Goal: Use online tool/utility

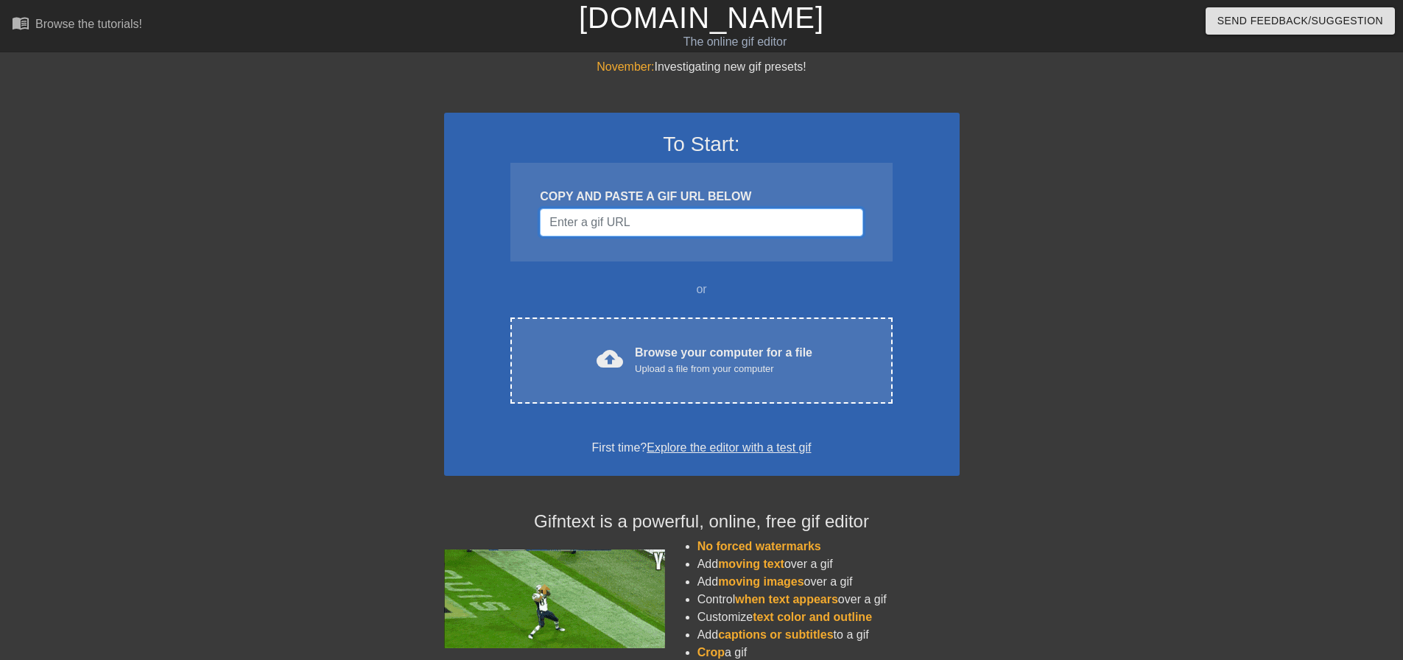
click at [629, 233] on input "Username" at bounding box center [701, 222] width 323 height 28
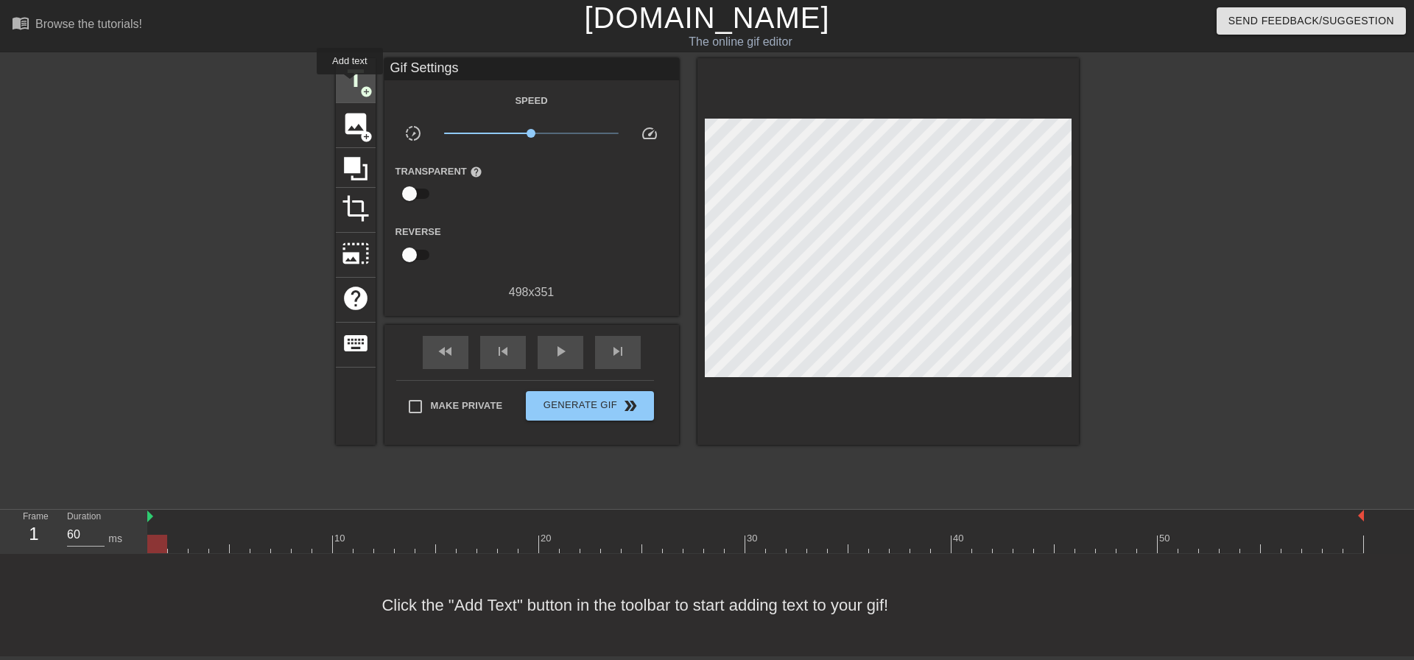
click at [350, 85] on span "title" at bounding box center [356, 79] width 28 height 28
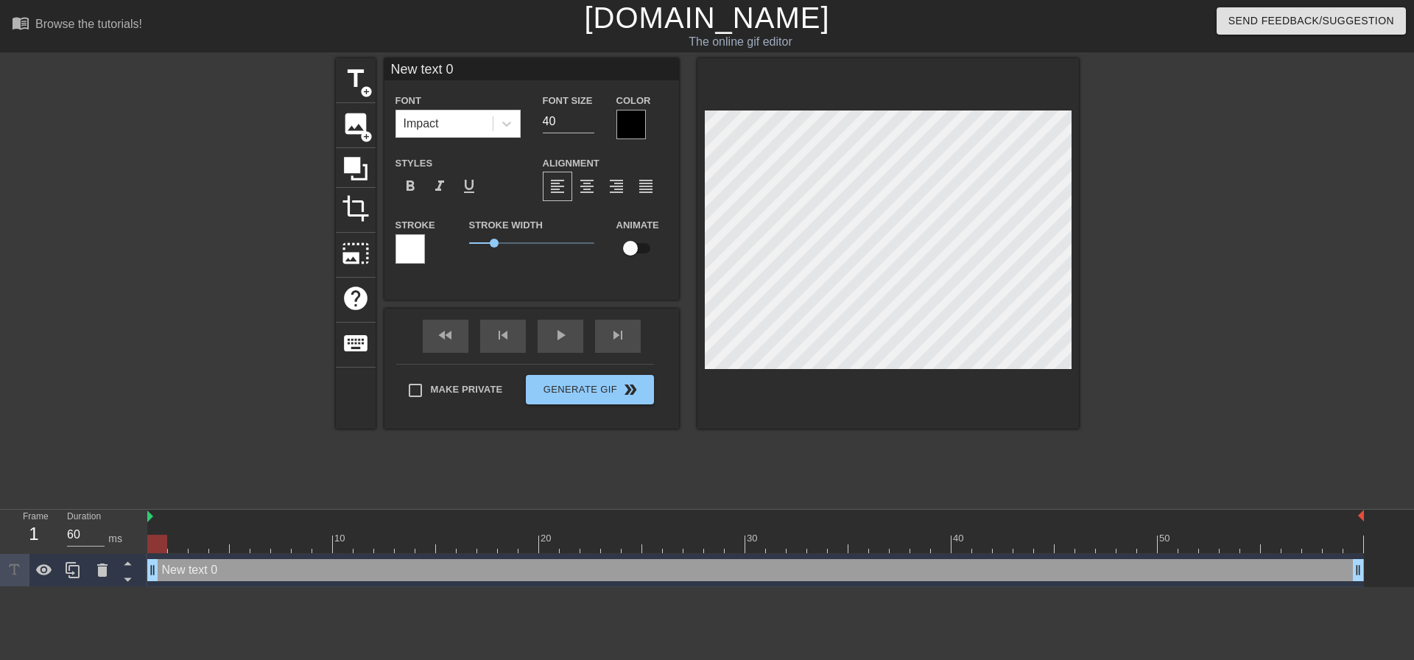
scroll to position [2, 4]
type input "R"
type textarea "R"
type input "Re"
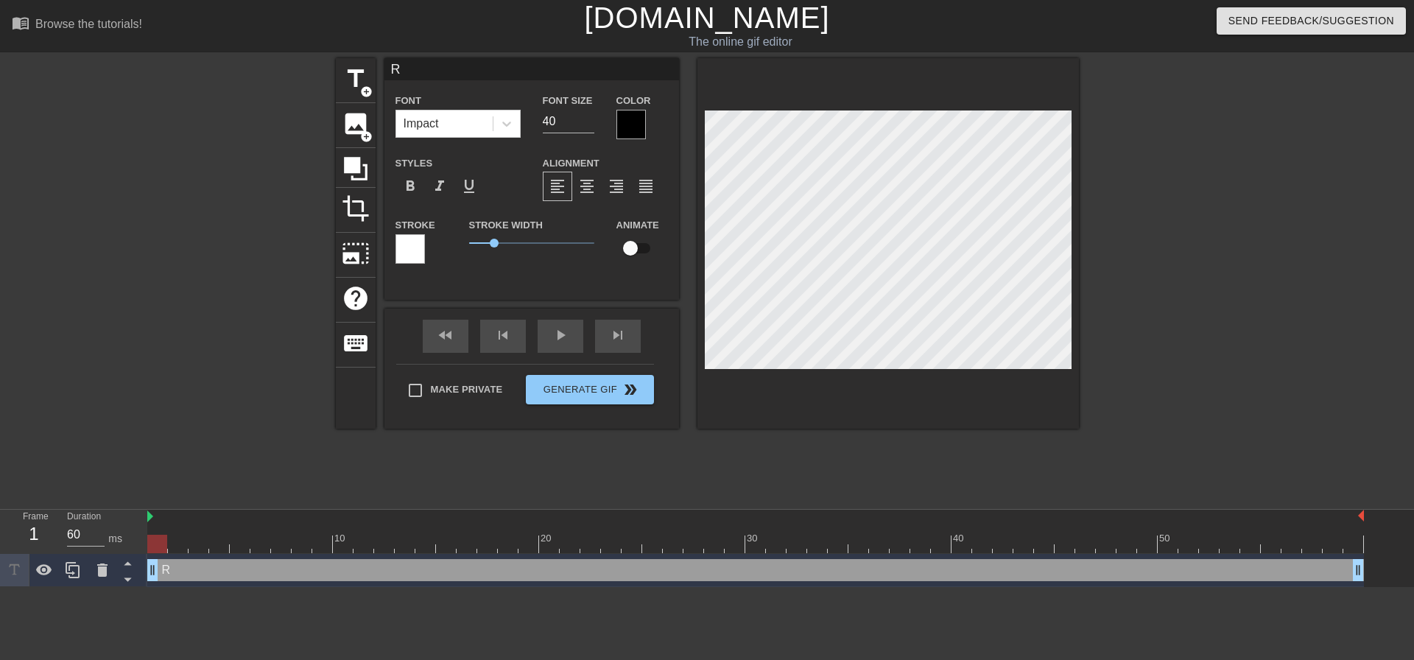
type textarea "Re"
type input "Ren"
type textarea "Ren"
type input "Rent"
type textarea "Rent"
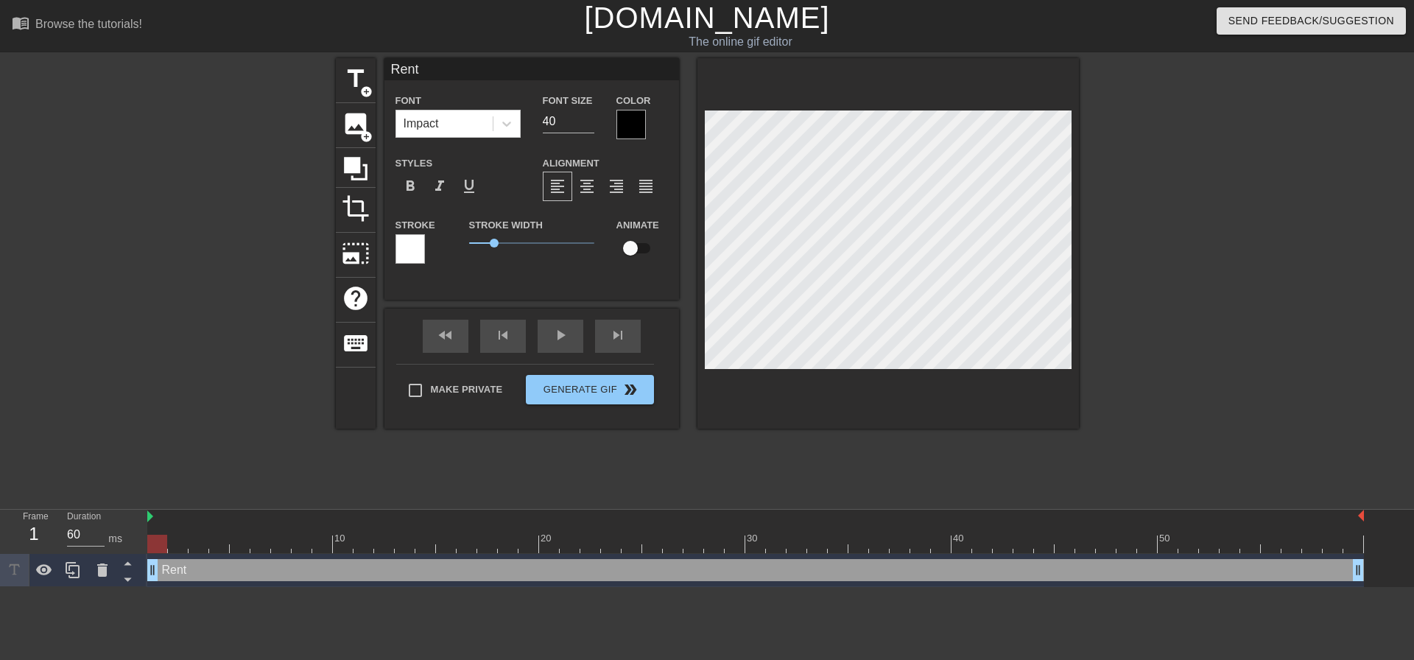
type input "RentC"
type textarea "RentC"
type input "RentCa"
type textarea "RentCa"
type input "RentCaf"
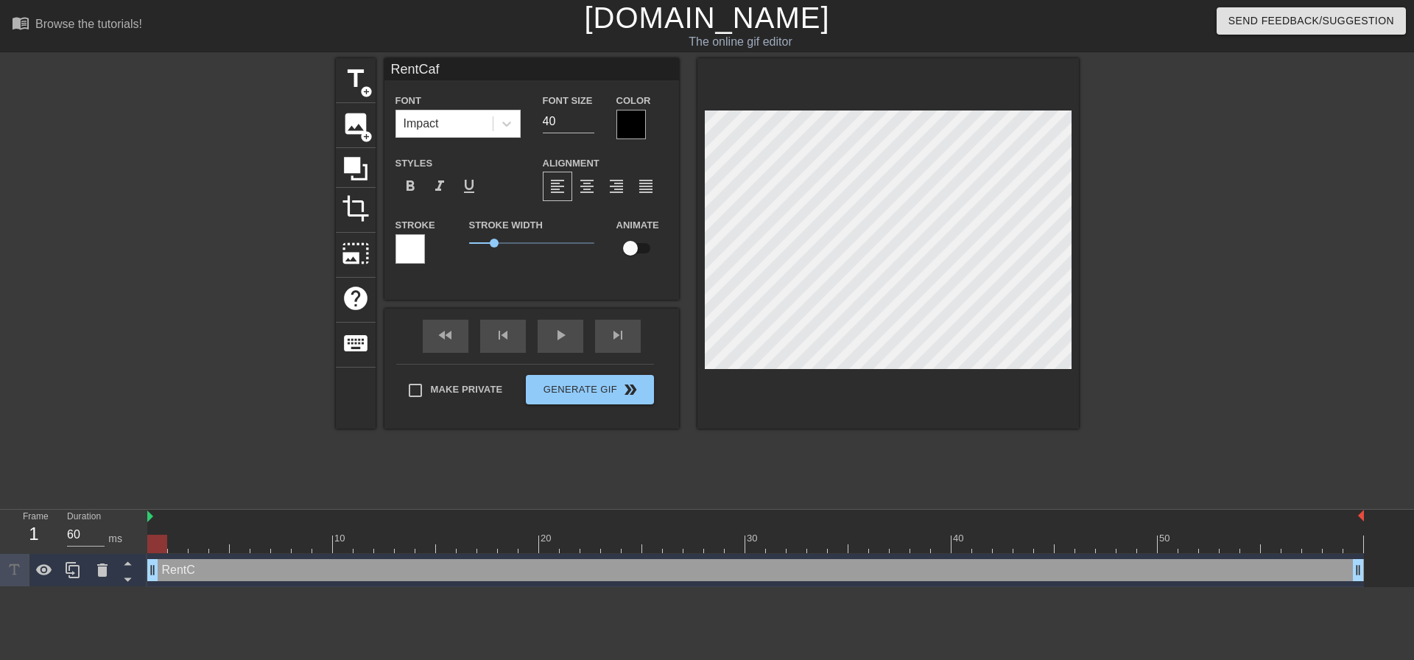
type textarea "RentCaf"
type input "RentCafe"
type textarea "RentCafe"
type input "RentCafe"
type textarea "RentCafe"
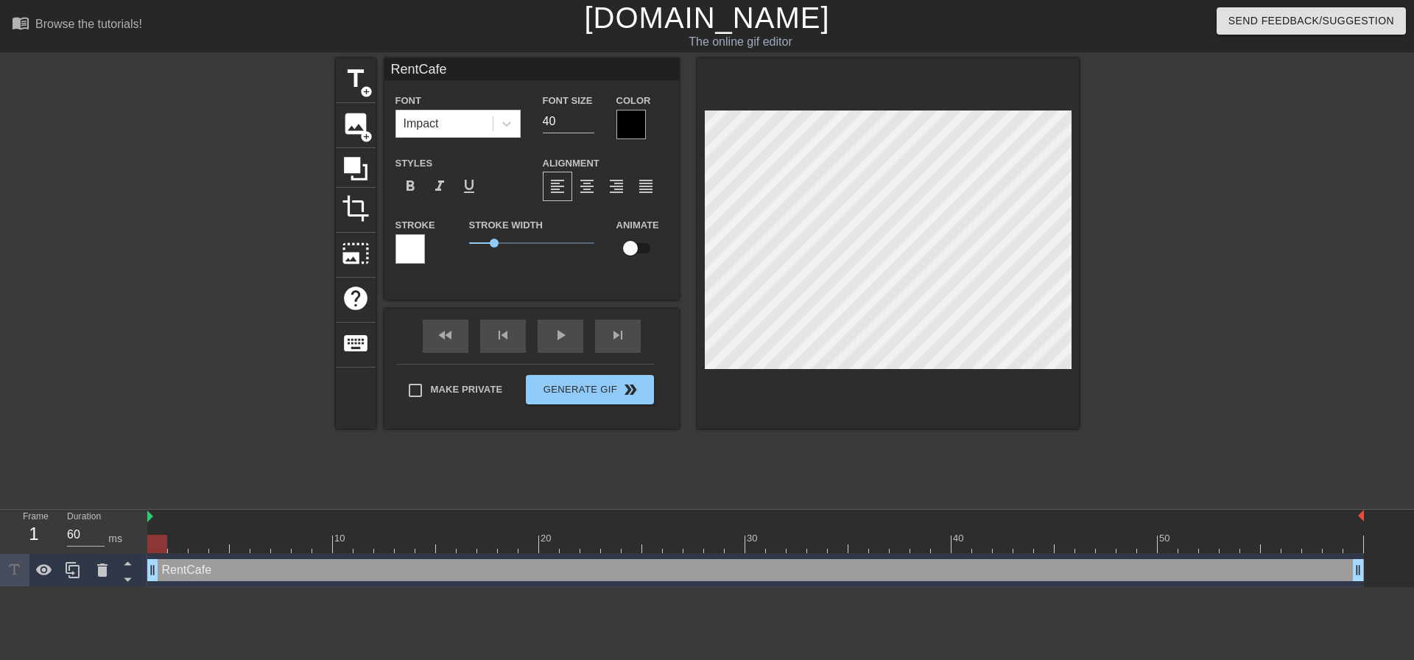
type input "RentCafe F"
type textarea "RentCafe F"
type input "RentCafe Fl"
type textarea "RentCafe Fl"
type input "RentCafe Fle"
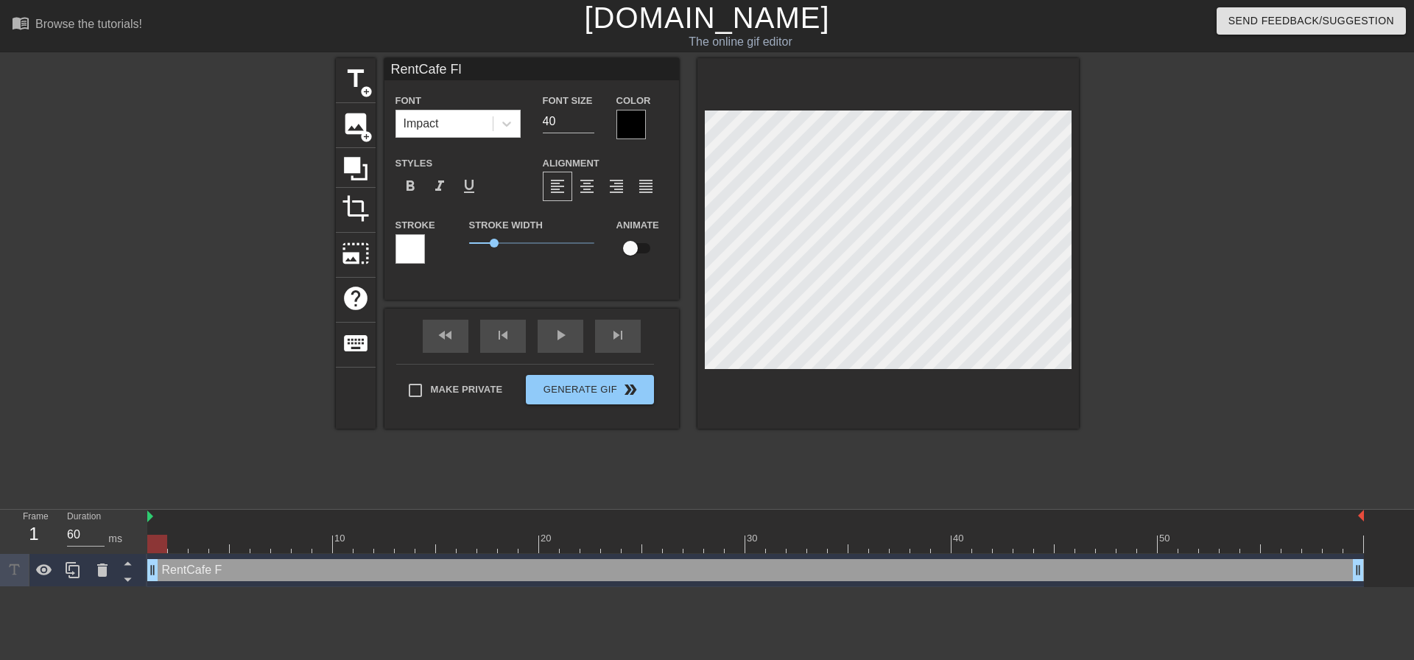
type textarea "RentCafe Fle"
type input "RentCafe Flex"
type textarea "RentCafe Flex"
type input "RentCafe Flexi"
type textarea "RentCafe Flexi"
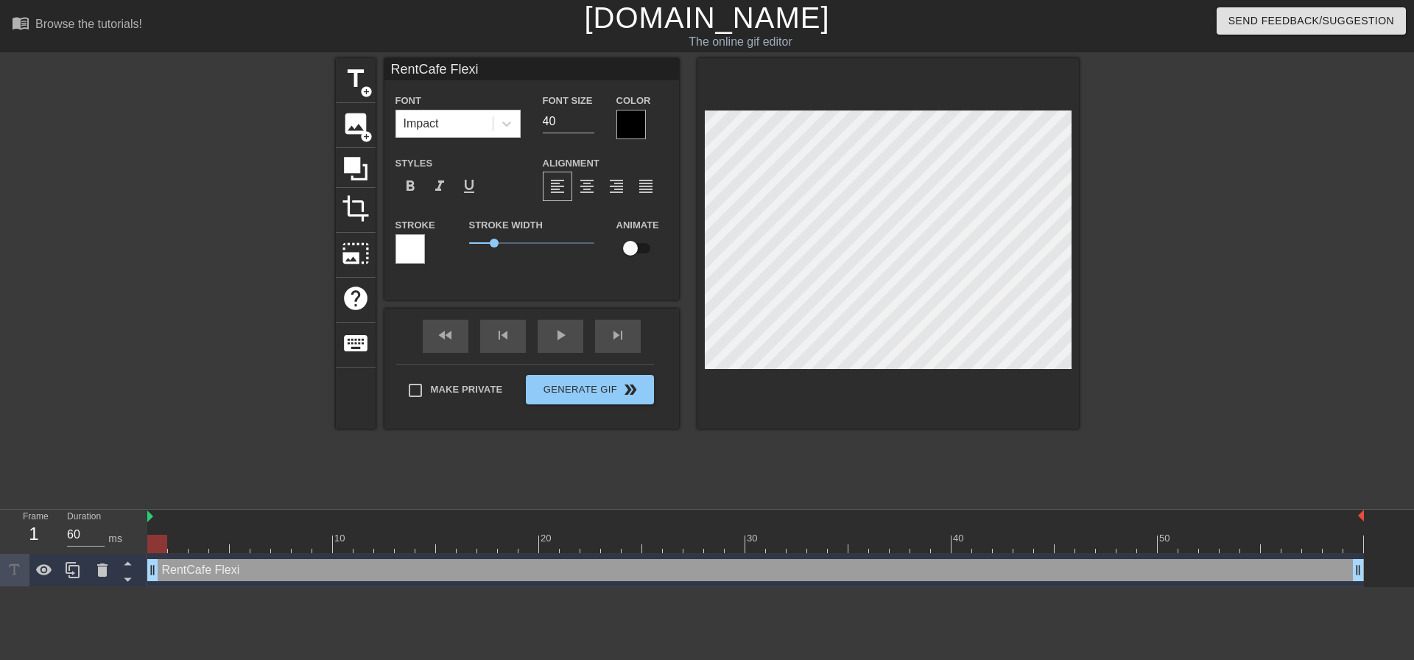
type input "RentCafe Flexib"
type textarea "RentCafe Flexib"
type input "RentCafe Flexibl"
type textarea "RentCafe Flexibl"
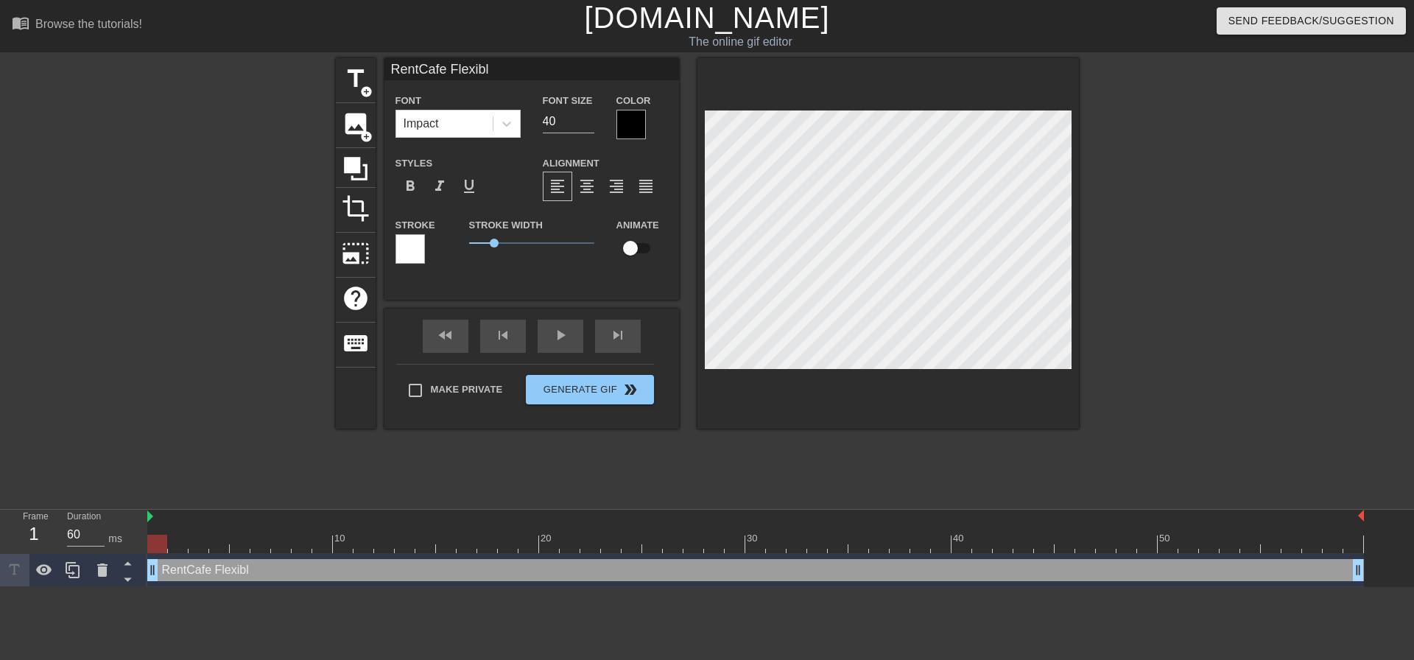
type input "RentCafe Flexible"
type textarea "RentCafe Flexible"
type input "RentCafe Flexible"
type textarea "RentCafe Flexible"
type input "RentCafe Flexible L"
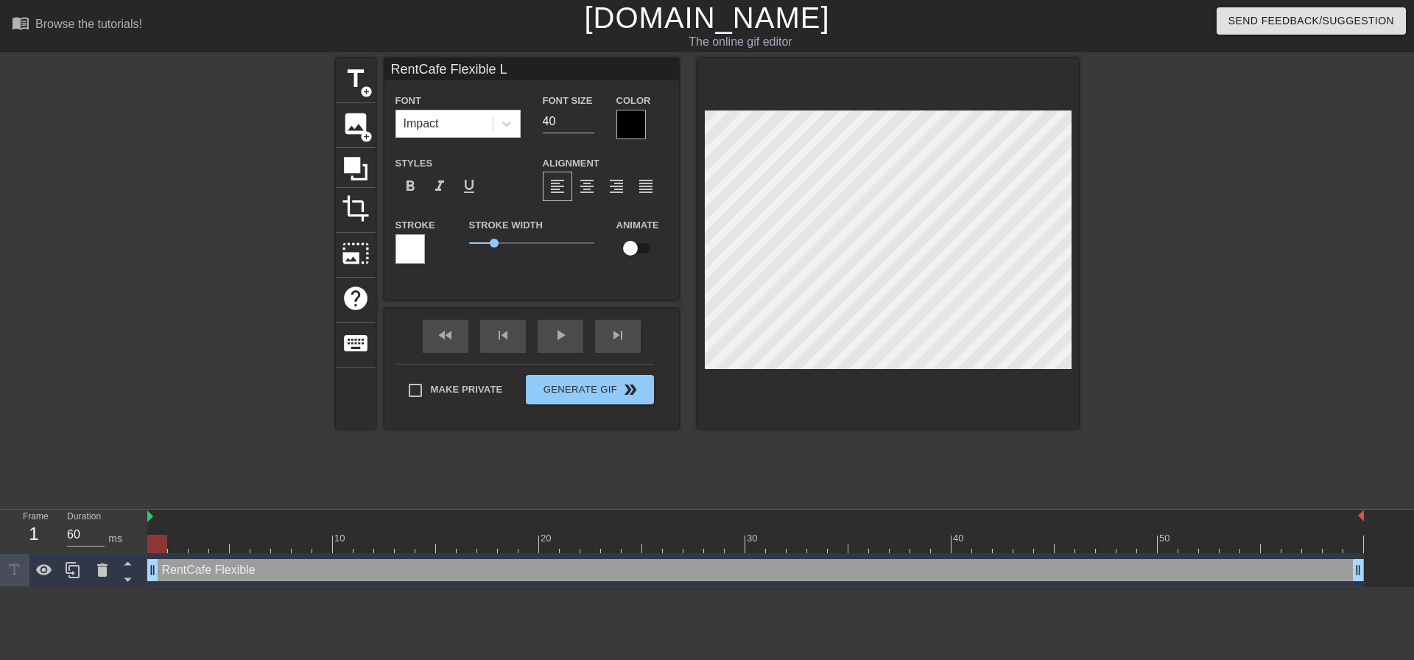
type textarea "RentCafe Flexible L"
type input "RentCafe Flexible Le"
type textarea "RentCafe Flexible Le"
type input "RentCafe Flexible Lea"
type textarea "RentCafe Flexible Lea"
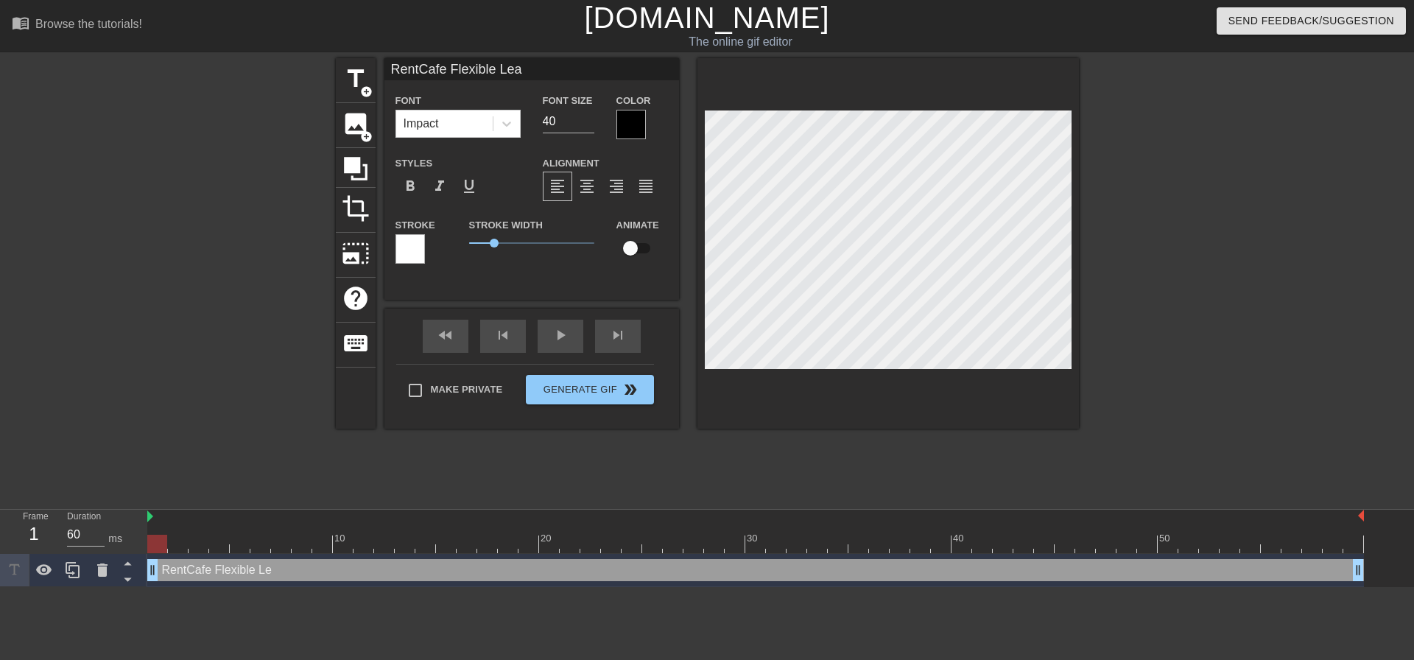
type input "RentCafe Flexible Leas"
type textarea "RentCafe Flexible Leas"
type input "RentCafe Flexible Leasi"
type textarea "RentCafe Flexible Leasin"
type input "RentCafe Flexible Leasing"
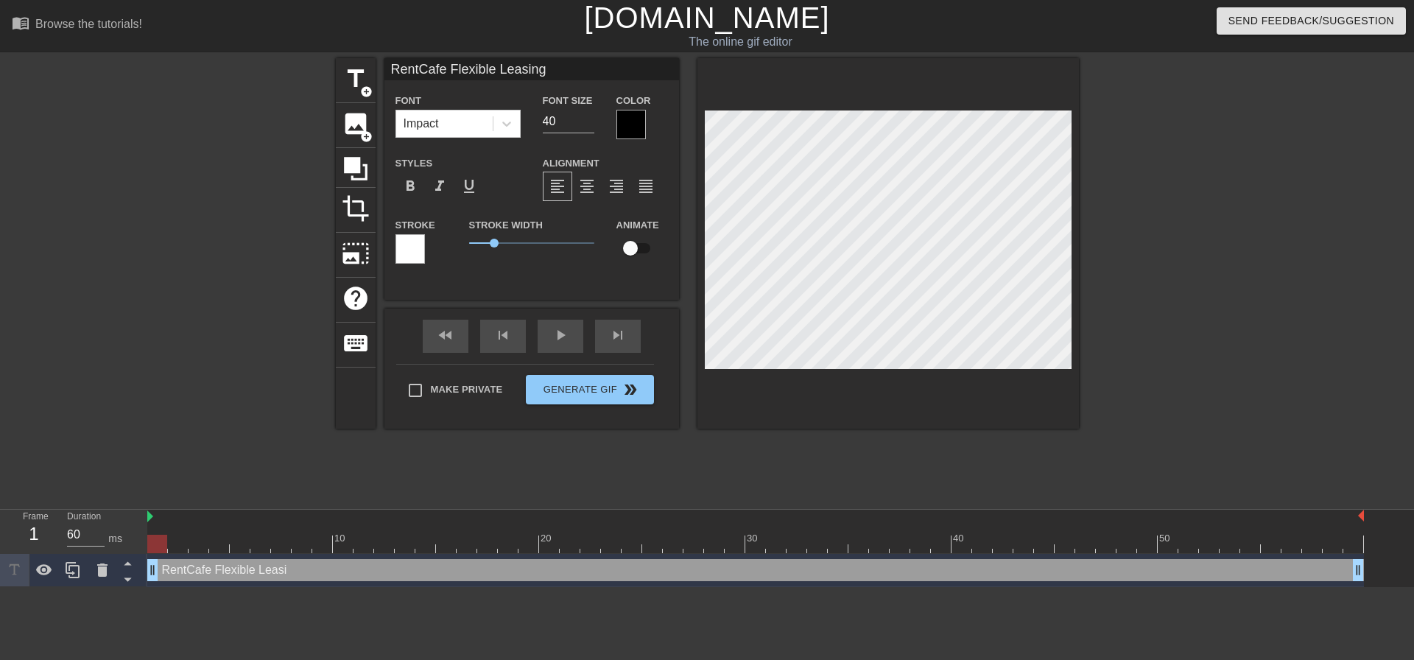
type textarea "RentCafe Flexible Leasing"
type input "RentCafe Flexible Leasing"
type textarea "RentCafe Flexible Leasing"
type input "RentCafe Flexible Leasing Q"
type textarea "RentCafe Flexible Leasing Q"
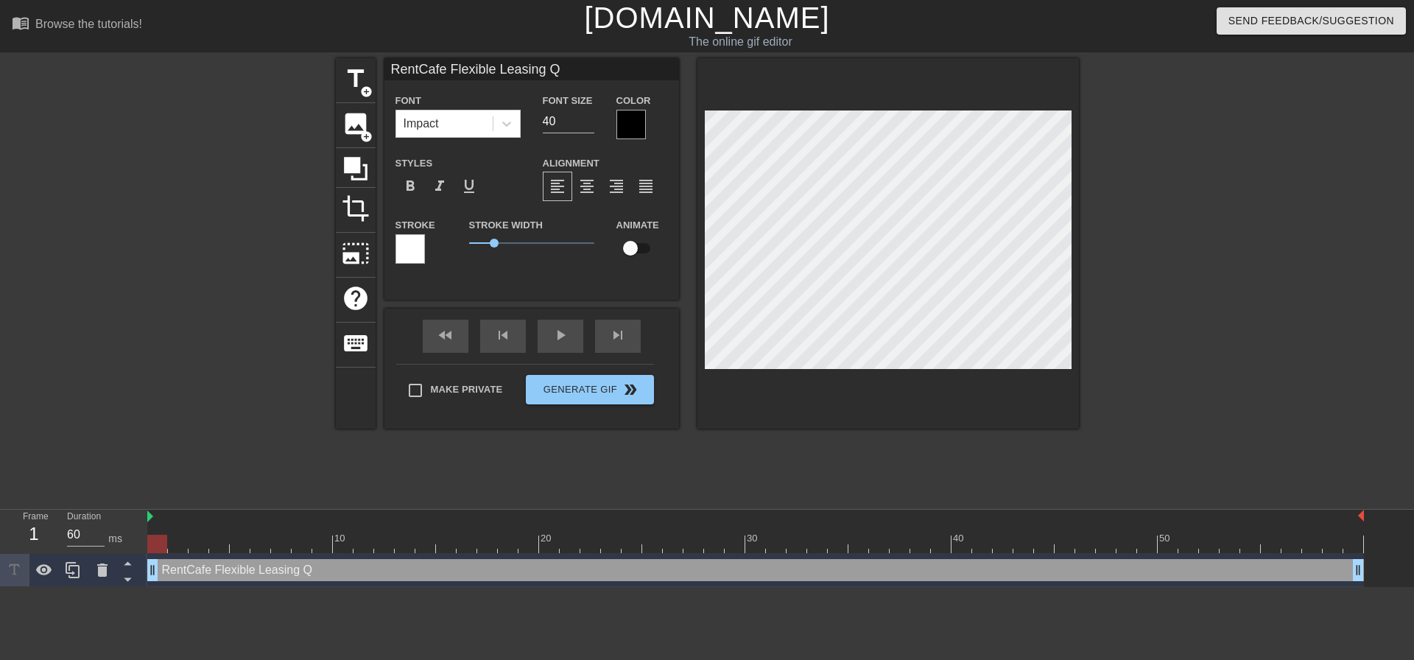
type input "RentCafe Flexible Leasing Qu"
type textarea "RentCafe Flexible Leasing Qu"
type input "RentCafe Flexible Leasing Que"
type textarea "RentCafe Flexible Leasing Queu"
type input "RentCafe Flexible Leasing Queue"
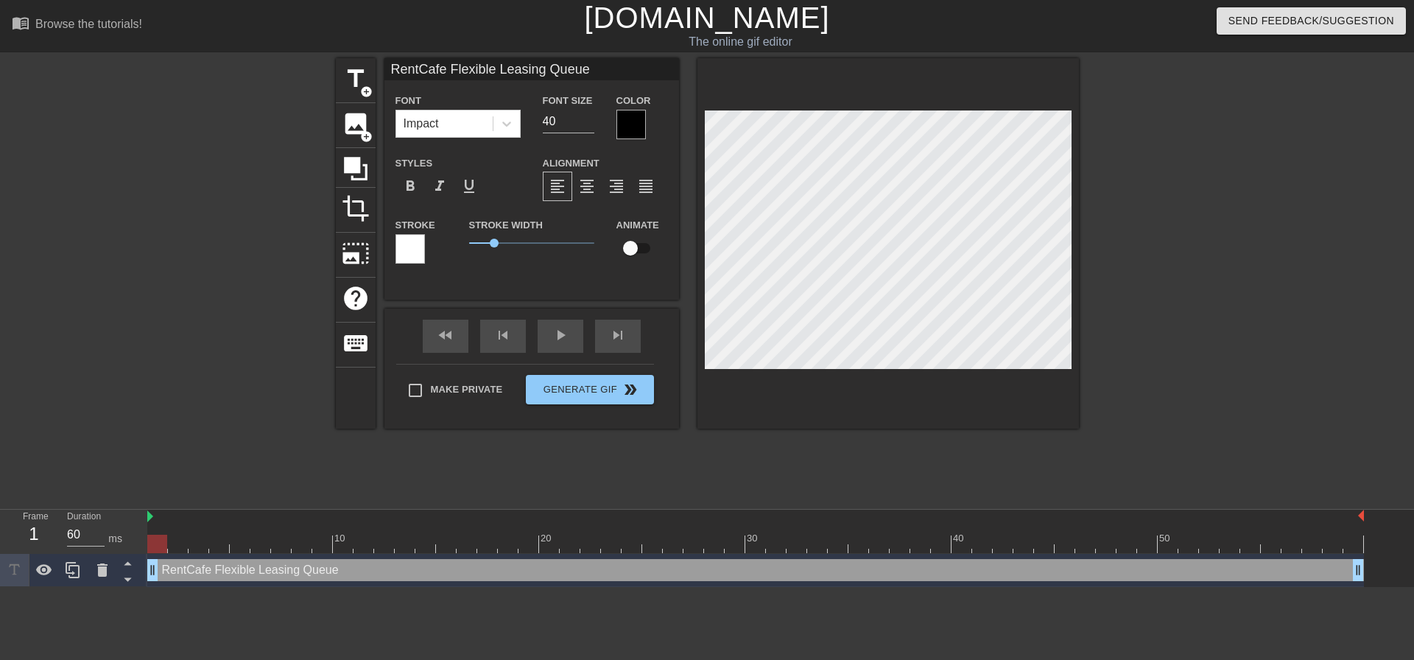
scroll to position [2, 11]
type textarea "RentCafe Flexible Leasing Queue"
click at [589, 127] on input "39" at bounding box center [569, 122] width 52 height 24
click at [589, 127] on input "38" at bounding box center [569, 122] width 52 height 24
click at [589, 127] on input "37" at bounding box center [569, 122] width 52 height 24
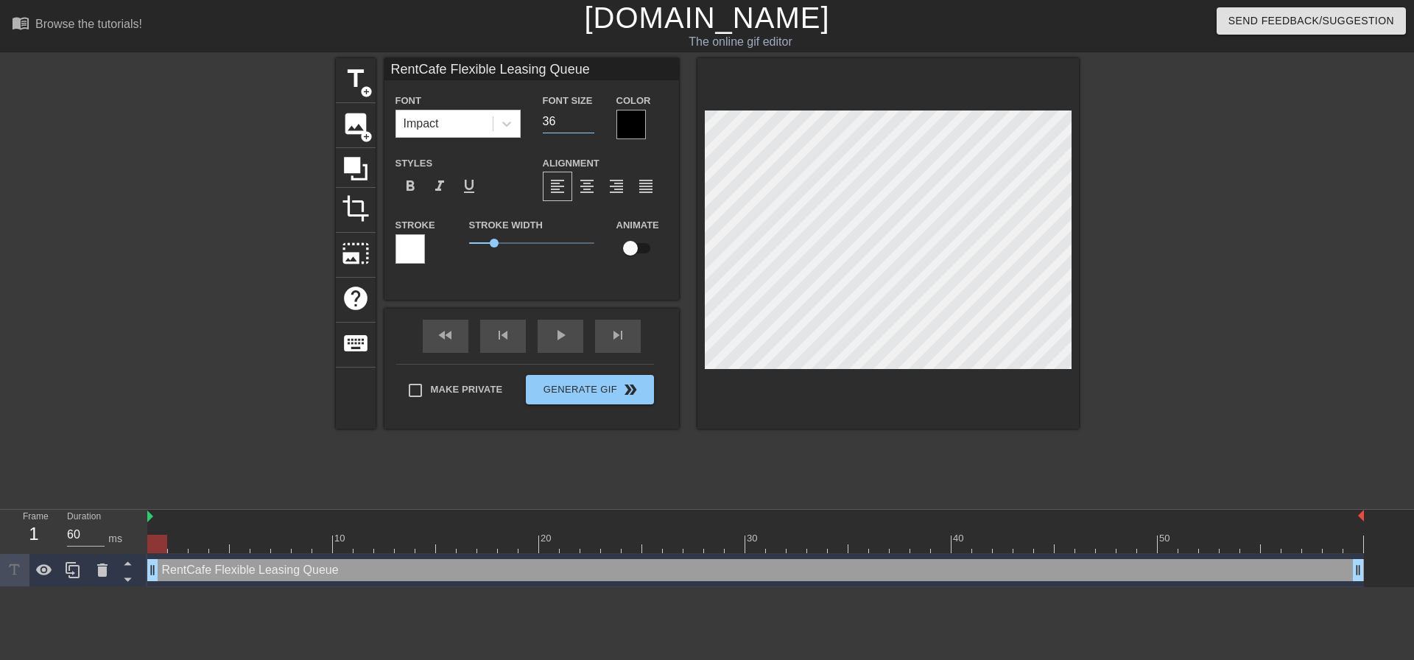
type input "36"
click at [589, 127] on input "36" at bounding box center [569, 122] width 52 height 24
click at [625, 124] on div at bounding box center [630, 124] width 29 height 29
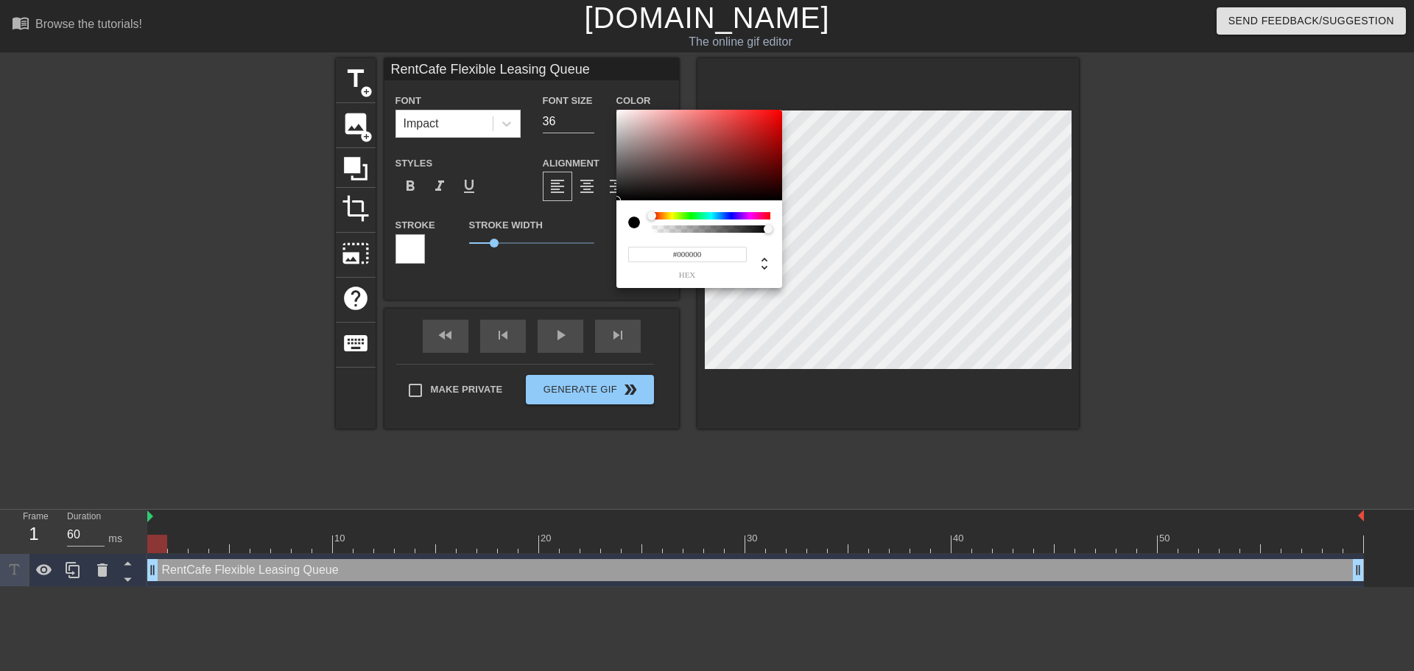
drag, startPoint x: 677, startPoint y: 250, endPoint x: 725, endPoint y: 260, distance: 48.8
click at [725, 260] on input "#000000" at bounding box center [687, 254] width 119 height 15
type input "#ffffff"
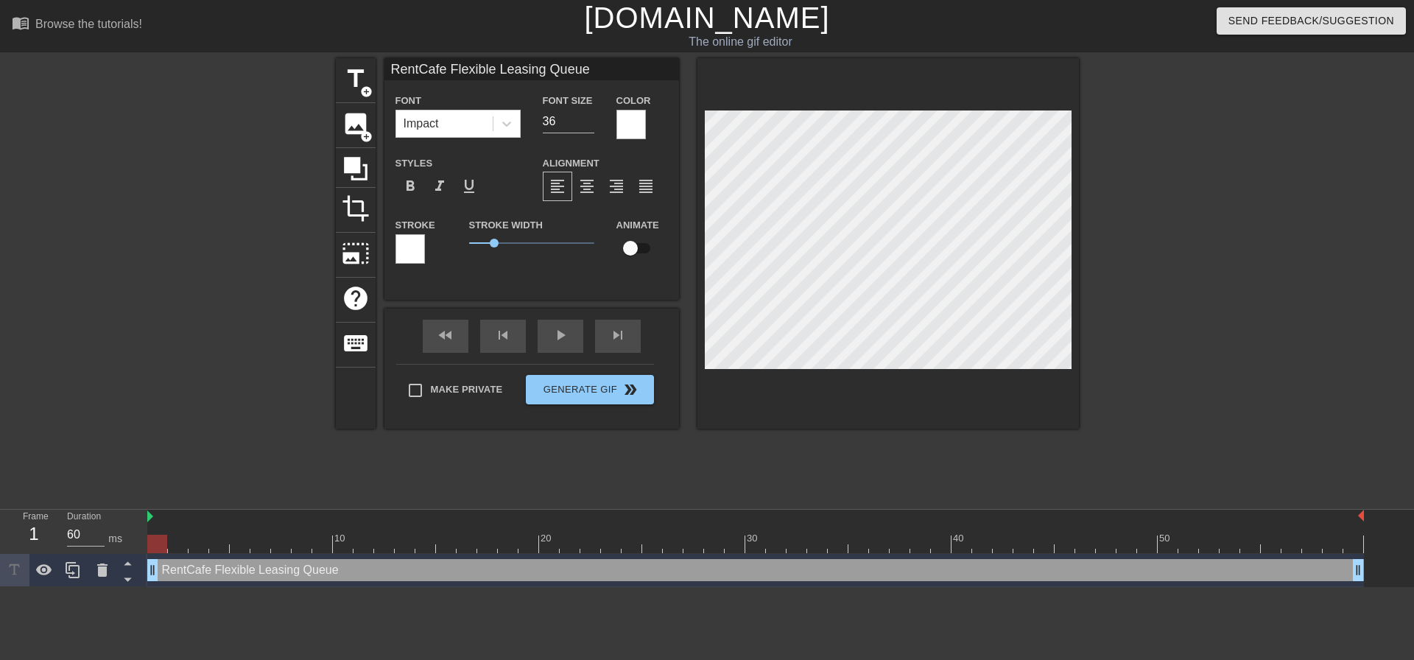
scroll to position [2, 2]
click at [415, 254] on div at bounding box center [409, 248] width 29 height 29
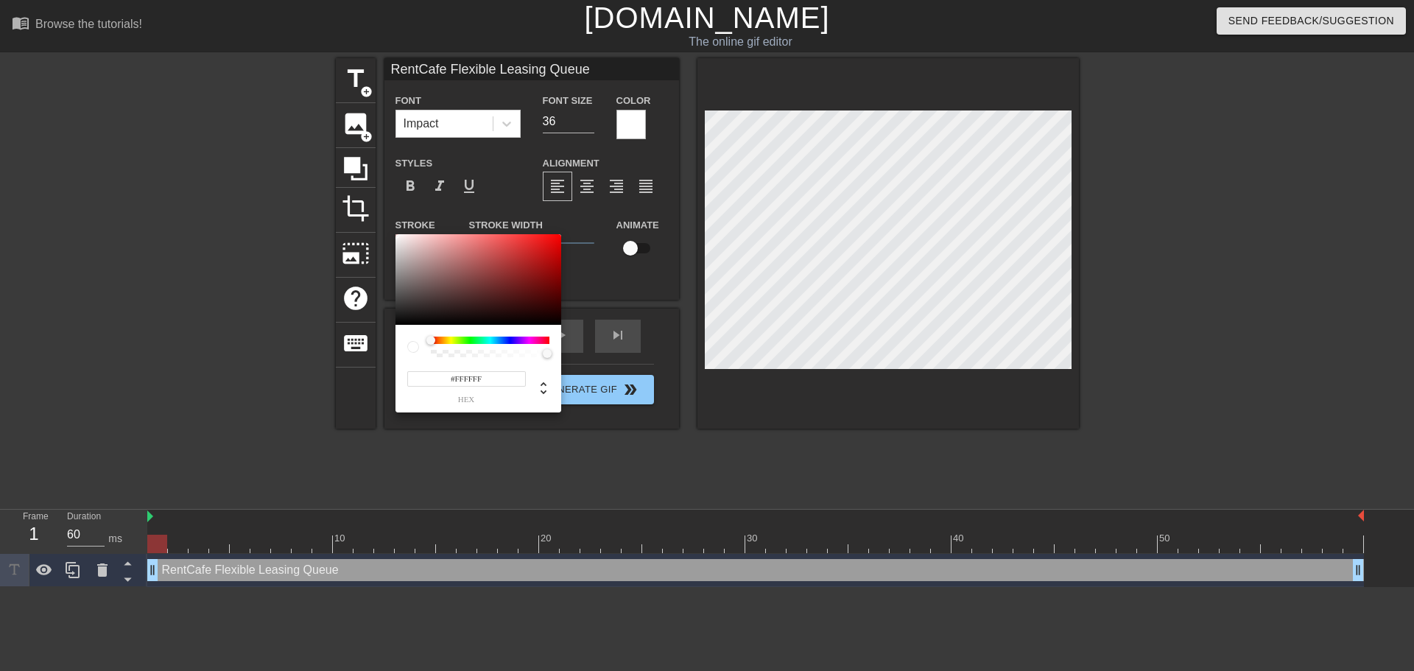
drag, startPoint x: 454, startPoint y: 376, endPoint x: 493, endPoint y: 384, distance: 40.6
click at [493, 384] on input "#FFFFFF" at bounding box center [466, 378] width 119 height 15
type input "#000000"
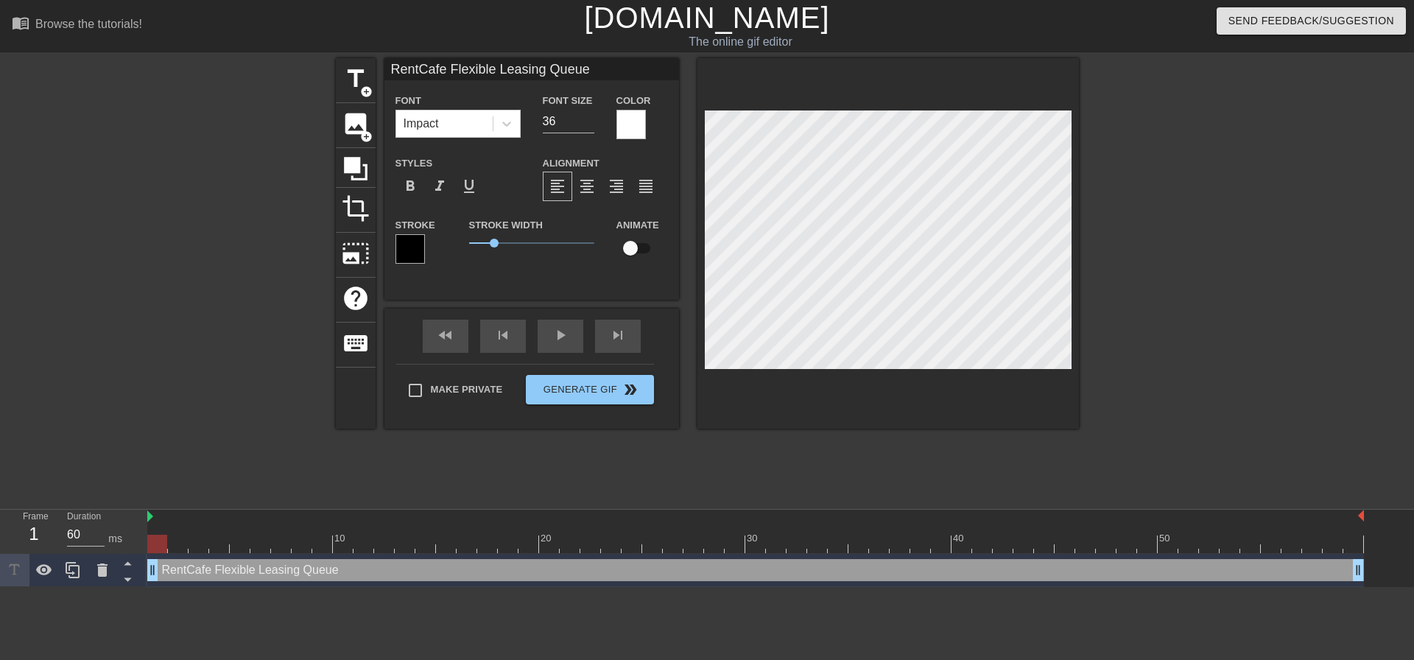
click at [1232, 301] on div at bounding box center [1207, 279] width 221 height 442
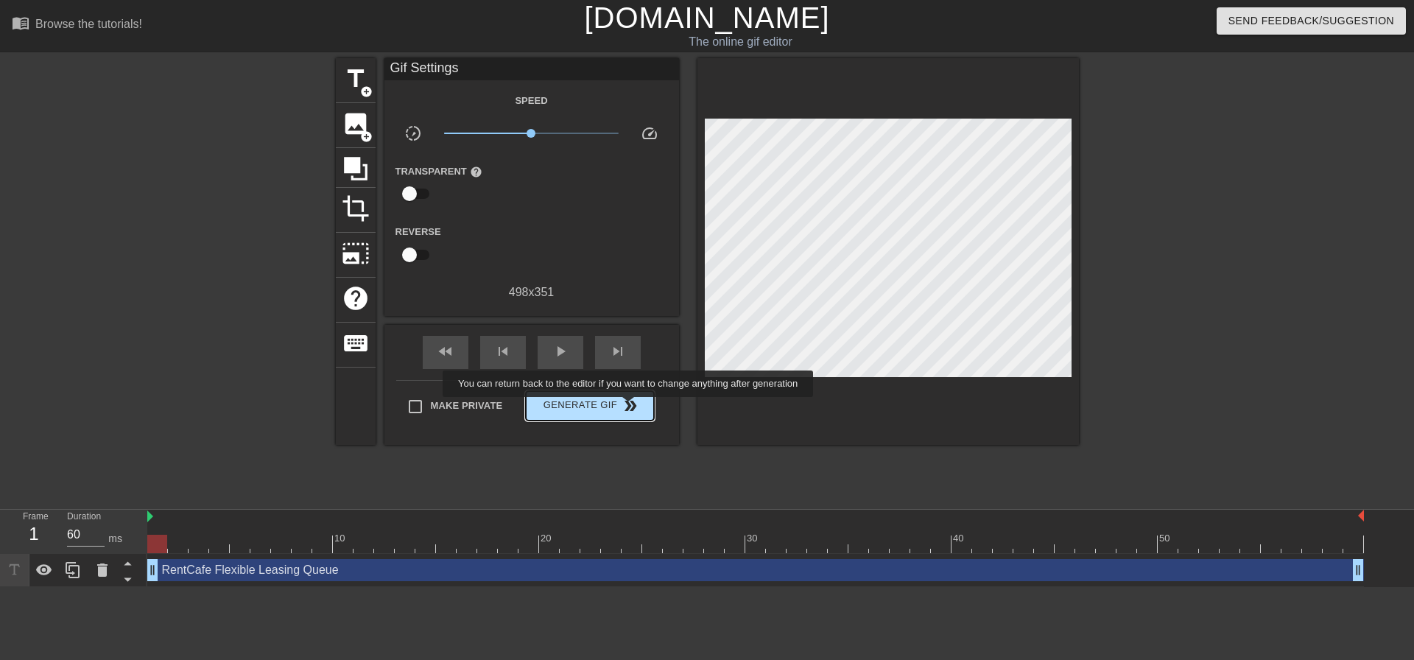
click at [630, 407] on span "double_arrow" at bounding box center [631, 406] width 18 height 18
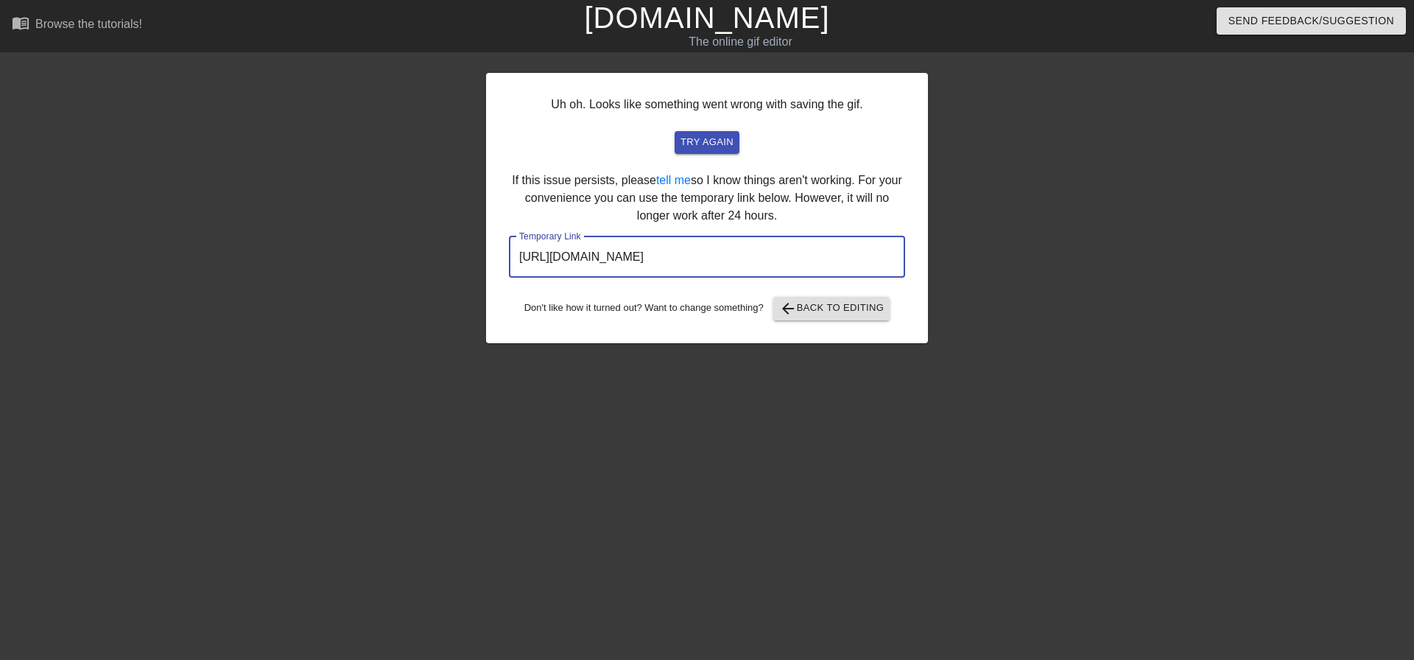
drag, startPoint x: 830, startPoint y: 257, endPoint x: 513, endPoint y: 257, distance: 316.7
click at [513, 257] on input "[URL][DOMAIN_NAME]" at bounding box center [707, 256] width 396 height 41
